Goal: Information Seeking & Learning: Find specific page/section

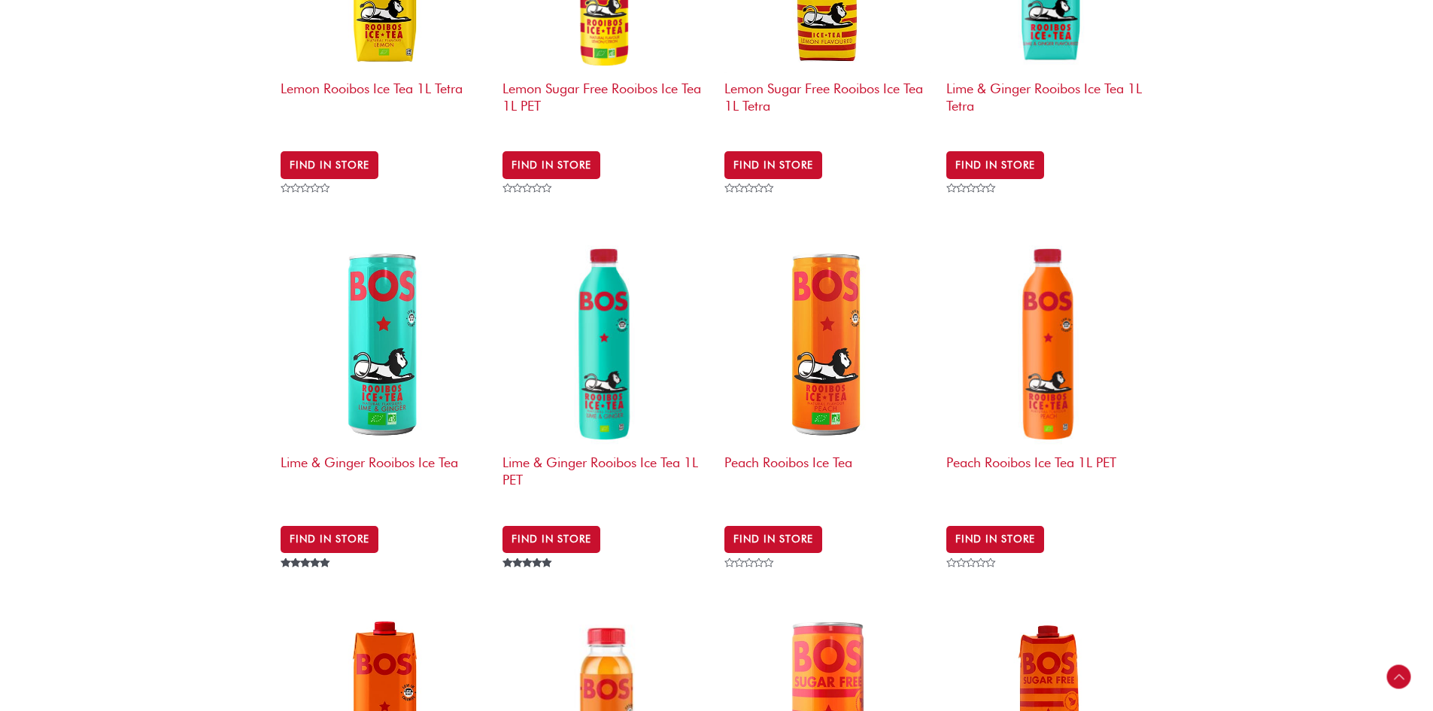
scroll to position [1139, 0]
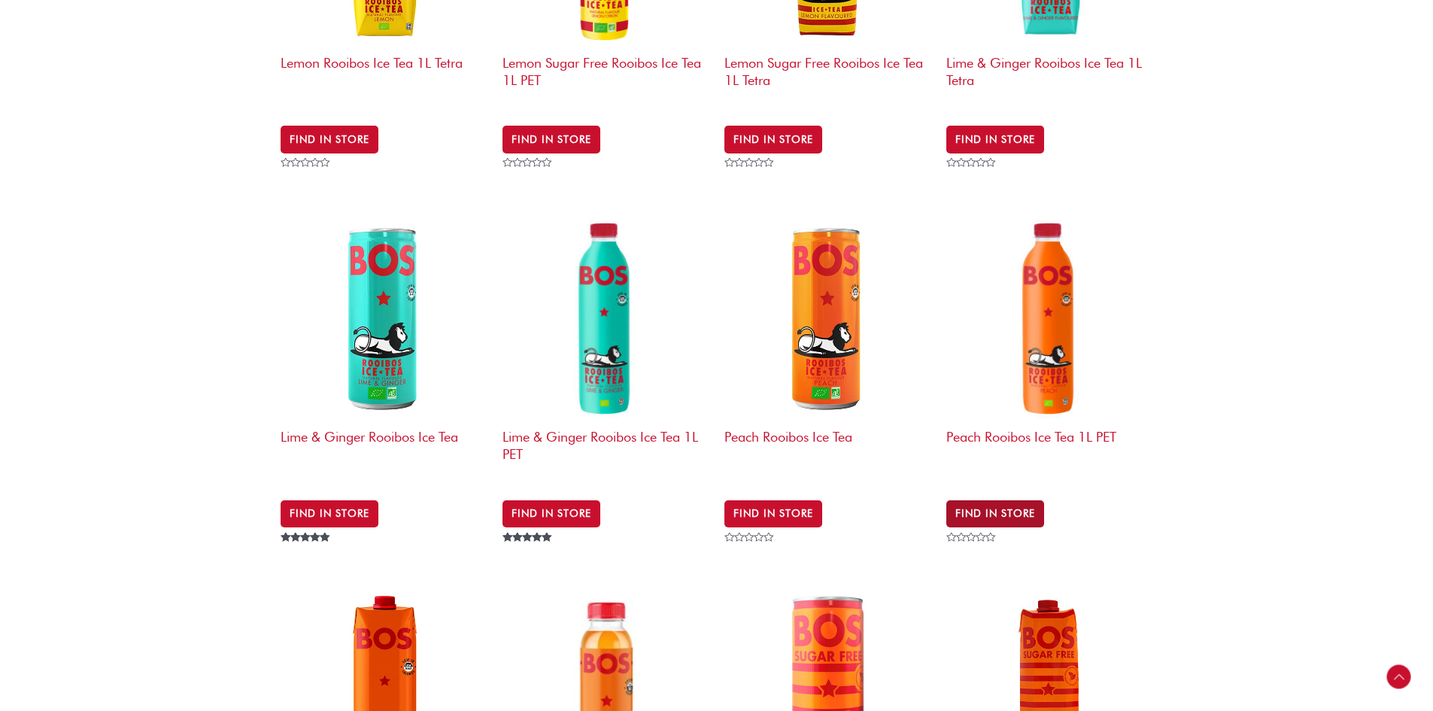
click at [1002, 500] on link "Find in Store" at bounding box center [995, 513] width 98 height 27
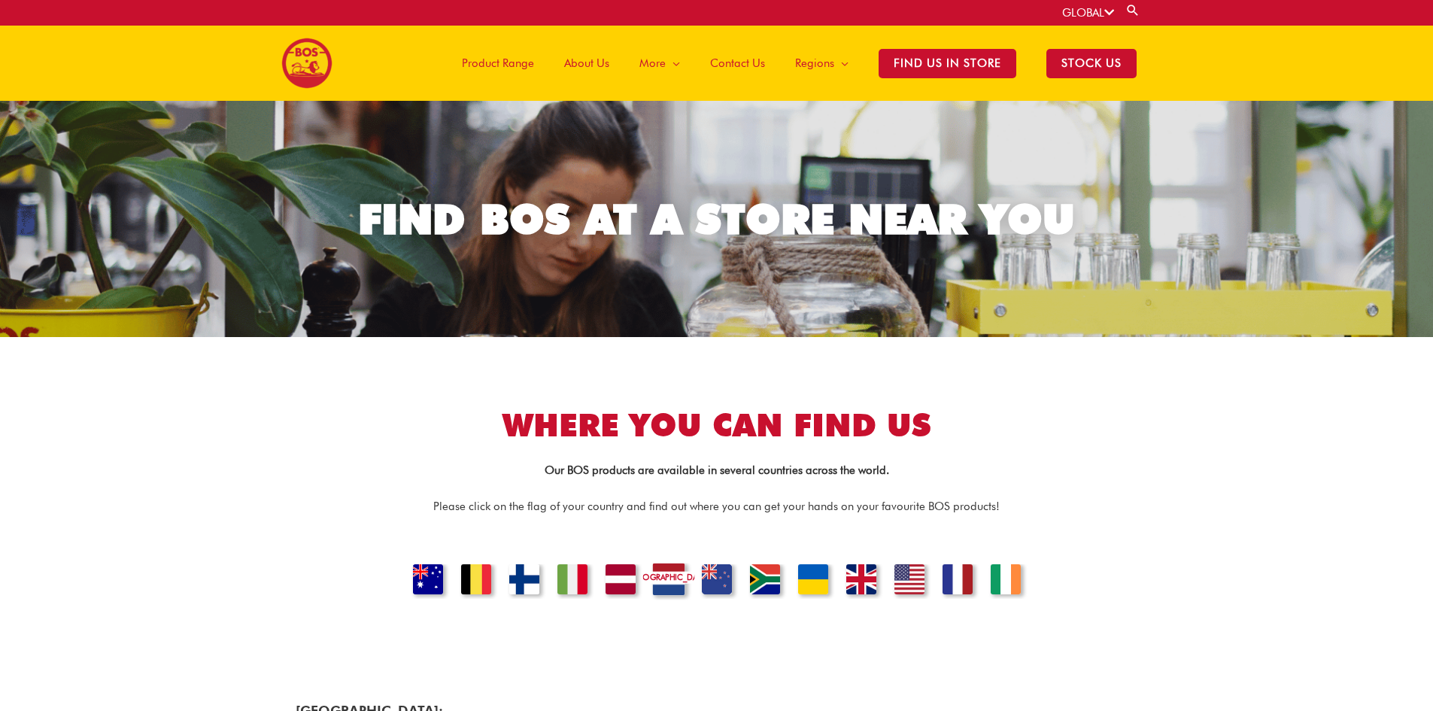
click at [674, 582] on link "NETHERLANDS" at bounding box center [667, 581] width 51 height 37
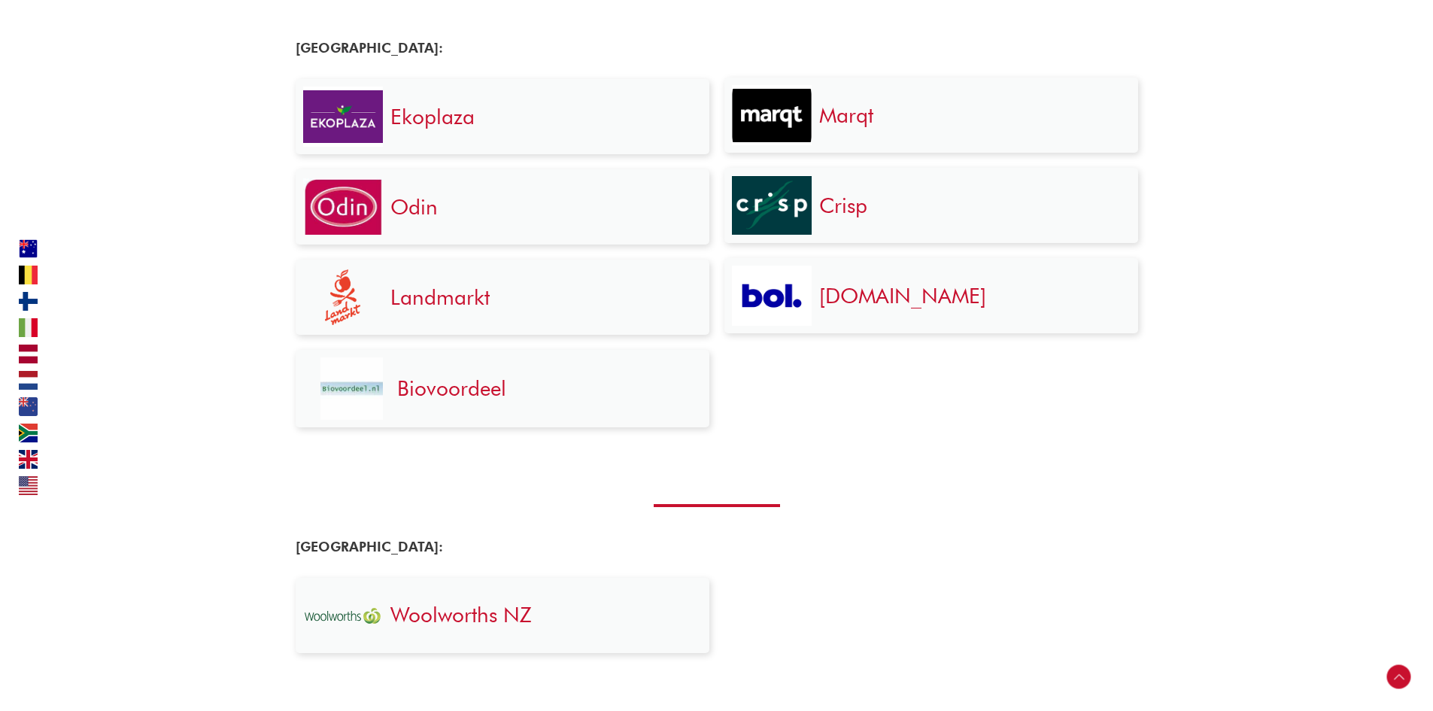
scroll to position [1785, 0]
